Goal: Communication & Community: Participate in discussion

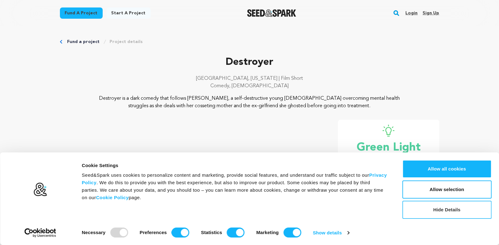
click at [433, 215] on button "Hide Details" at bounding box center [446, 210] width 89 height 18
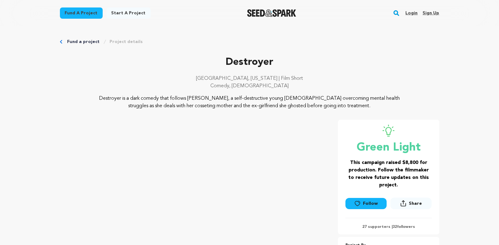
click at [412, 13] on link "Login" at bounding box center [411, 13] width 12 height 10
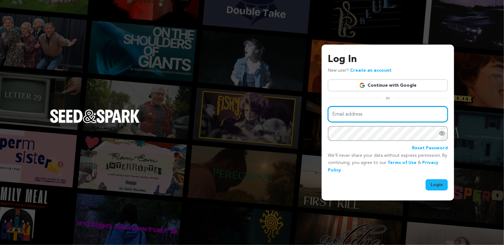
click at [347, 115] on input "Email address" at bounding box center [388, 114] width 120 height 16
type input "[EMAIL_ADDRESS][DOMAIN_NAME]"
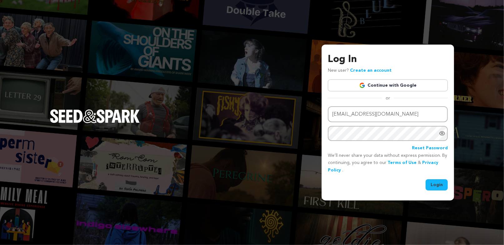
click at [437, 187] on button "Login" at bounding box center [436, 184] width 22 height 11
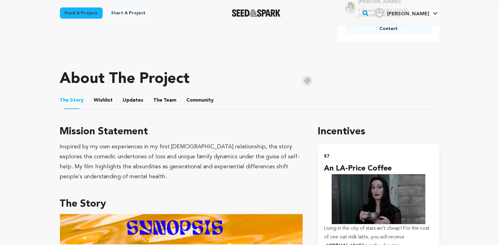
scroll to position [280, 0]
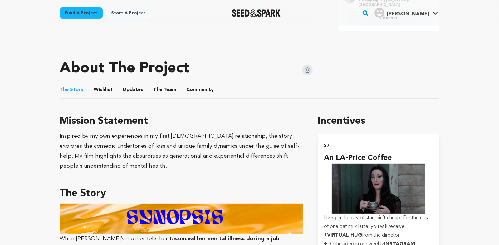
click at [134, 90] on button "Updates" at bounding box center [133, 91] width 15 height 15
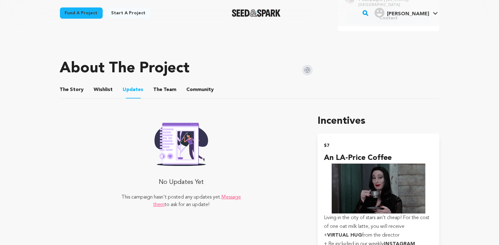
click at [199, 89] on button "Community" at bounding box center [200, 91] width 15 height 15
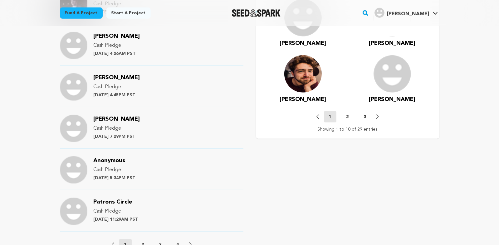
scroll to position [655, 0]
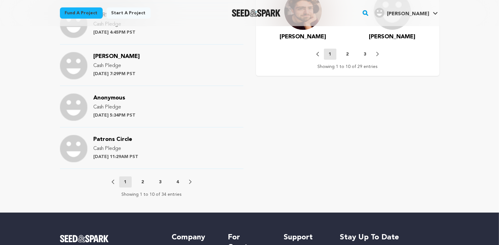
click at [143, 184] on p "2" at bounding box center [143, 182] width 2 height 6
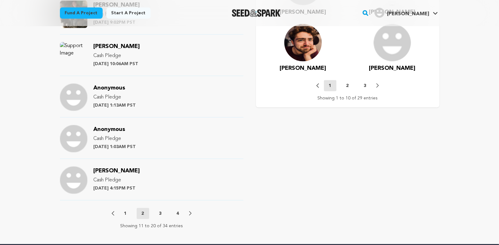
scroll to position [624, 0]
click at [161, 214] on p "3" at bounding box center [160, 214] width 2 height 6
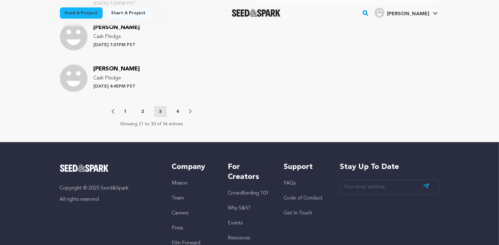
scroll to position [749, 0]
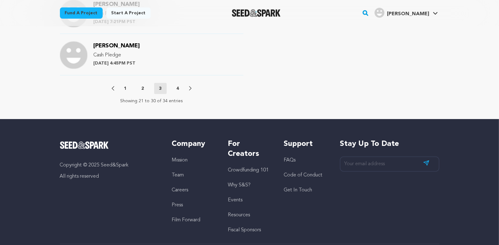
click at [179, 86] on button "4" at bounding box center [178, 88] width 12 height 6
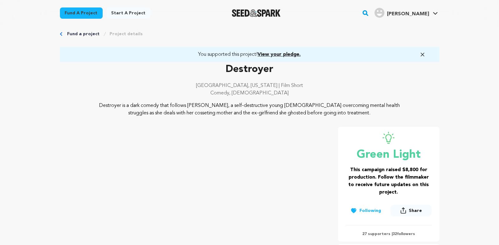
scroll to position [0, 0]
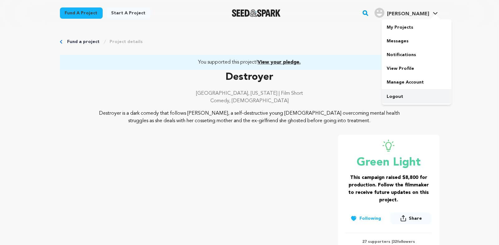
click at [396, 98] on link "Logout" at bounding box center [417, 97] width 70 height 14
